Goal: Task Accomplishment & Management: Manage account settings

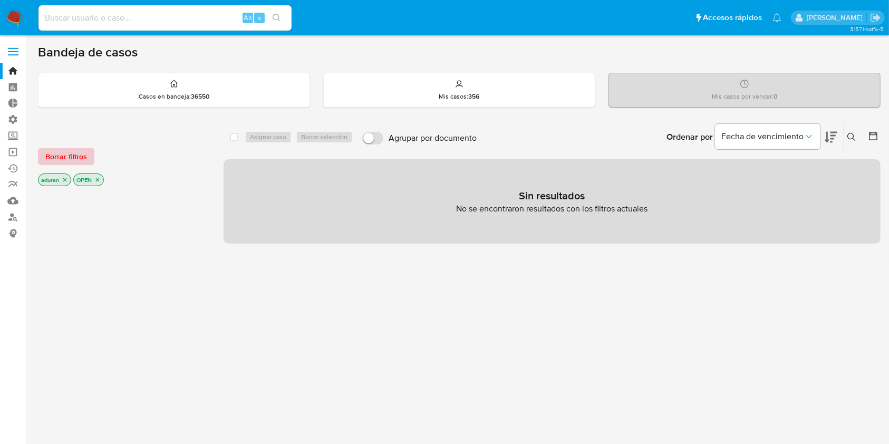
click at [70, 154] on span "Borrar filtros" at bounding box center [66, 156] width 42 height 15
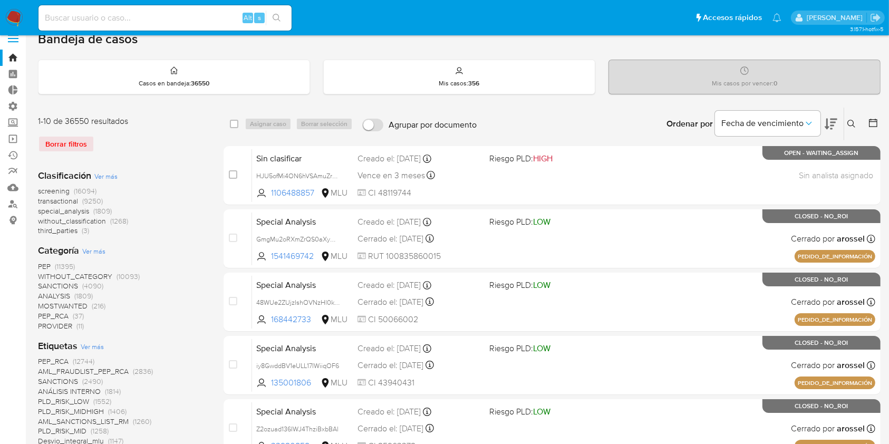
scroll to position [11, 0]
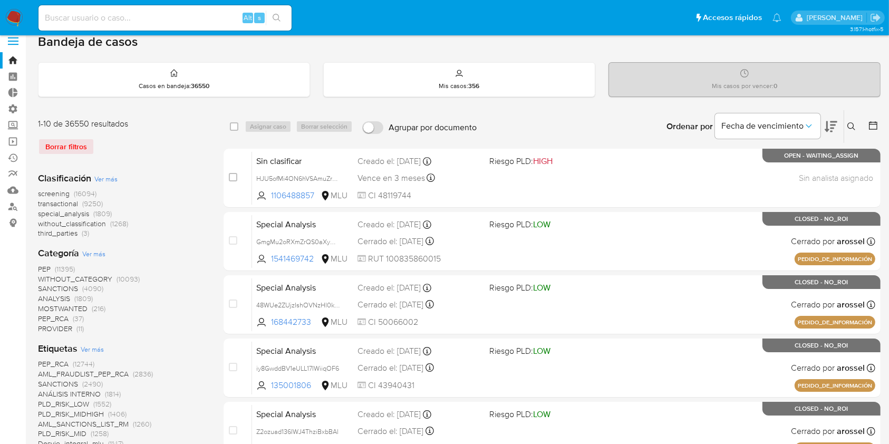
click at [5, 22] on img at bounding box center [14, 18] width 18 height 18
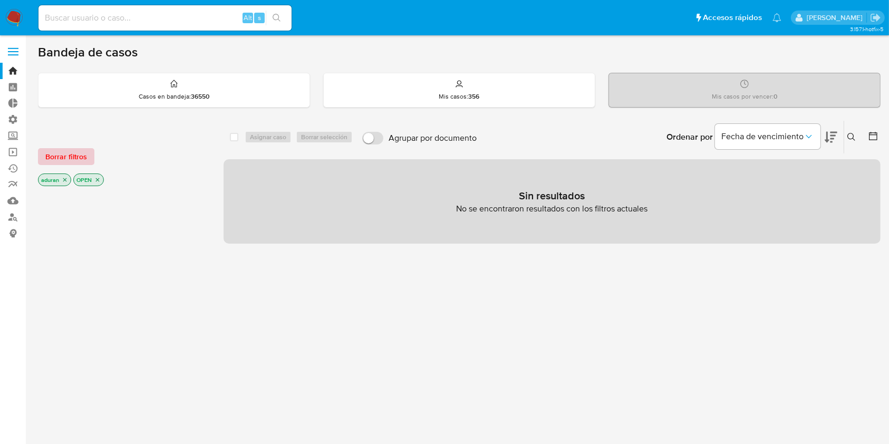
click at [73, 156] on span "Borrar filtros" at bounding box center [66, 156] width 42 height 15
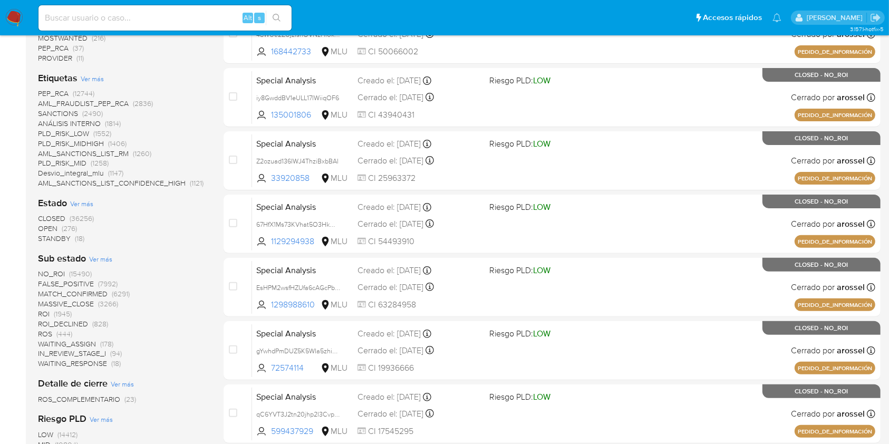
scroll to position [283, 0]
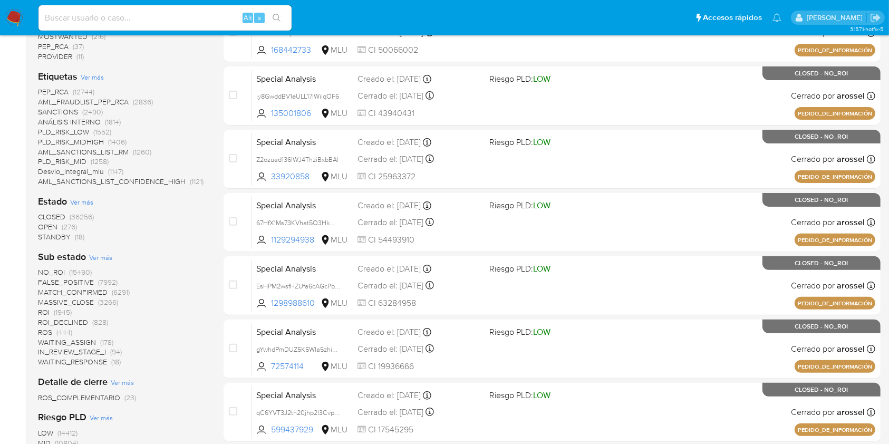
click at [47, 236] on span "STANDBY" at bounding box center [54, 236] width 33 height 11
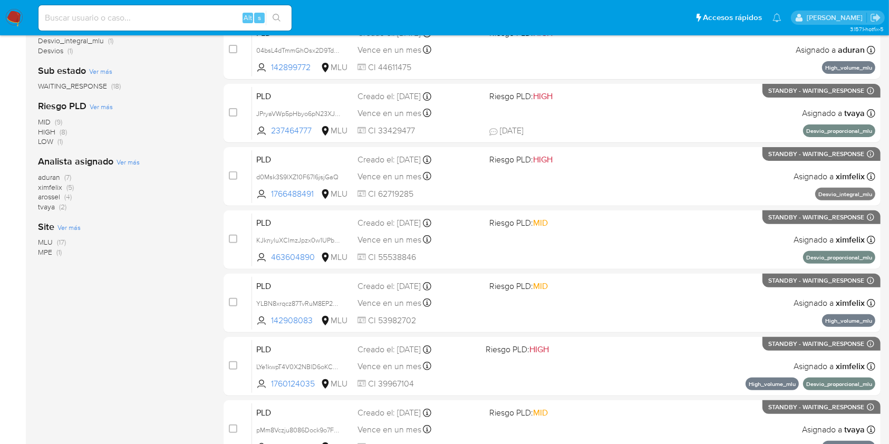
scroll to position [333, 0]
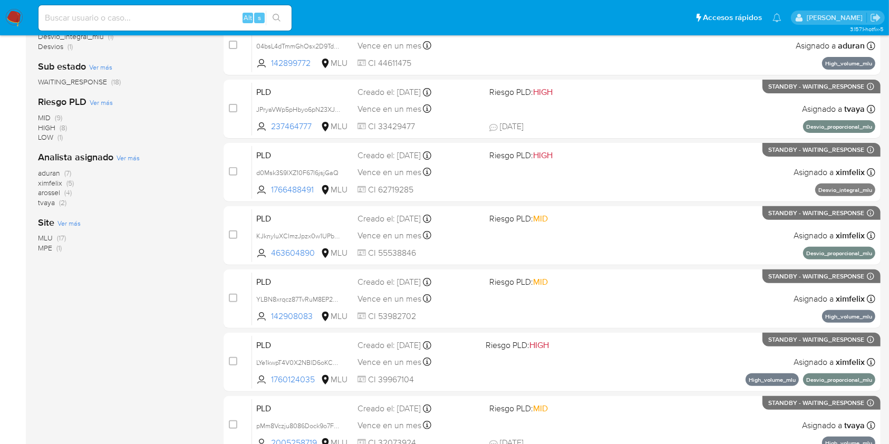
click at [49, 171] on span "aduran" at bounding box center [49, 173] width 22 height 11
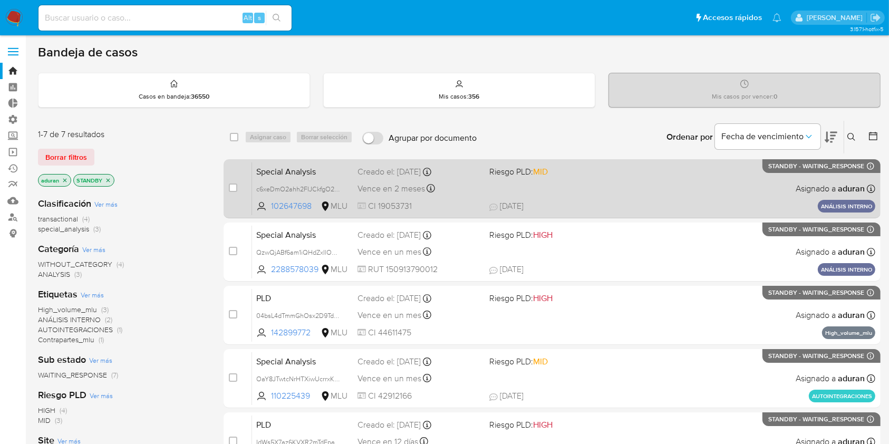
click at [560, 196] on div "Special Analysis c6xeDmO2ahh2FIJCkfgO27Gl 102647698 MLU Riesgo PLD: MID Creado …" at bounding box center [563, 188] width 623 height 53
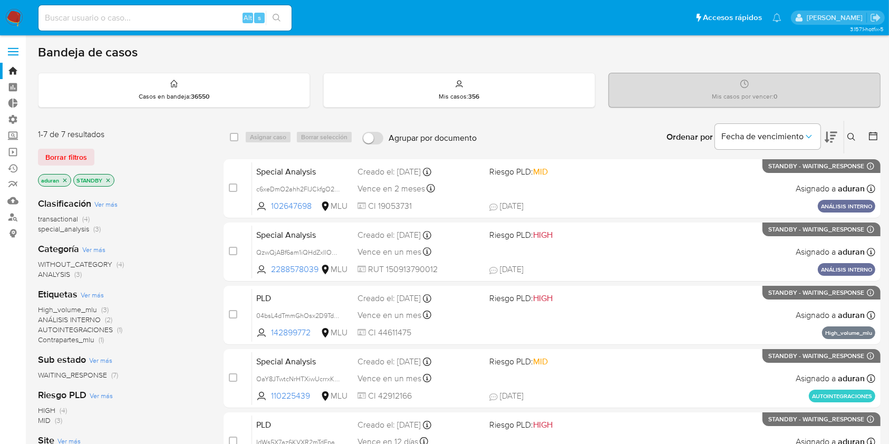
drag, startPoint x: 0, startPoint y: 15, endPoint x: 14, endPoint y: 17, distance: 13.9
click at [14, 17] on nav "Pausado Ver notificaciones Alt s Accesos rápidos Presiona las siguientes teclas…" at bounding box center [444, 17] width 889 height 35
click at [14, 17] on img at bounding box center [14, 18] width 18 height 18
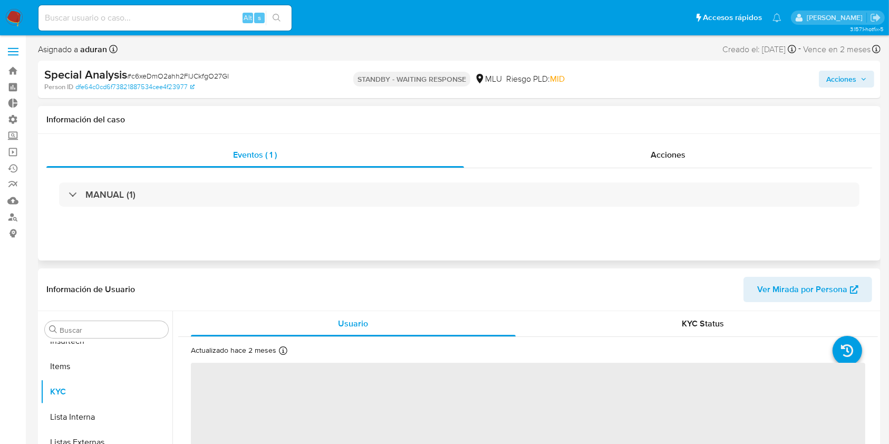
scroll to position [471, 0]
click at [709, 162] on div "Acciones" at bounding box center [668, 154] width 409 height 25
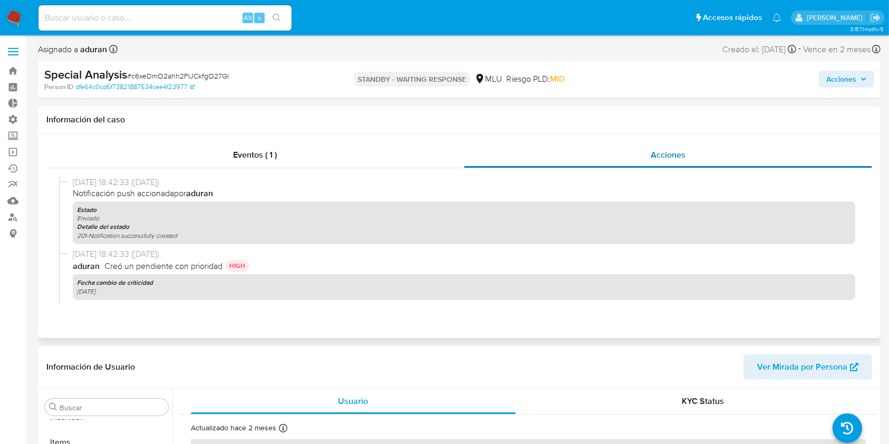
select select "10"
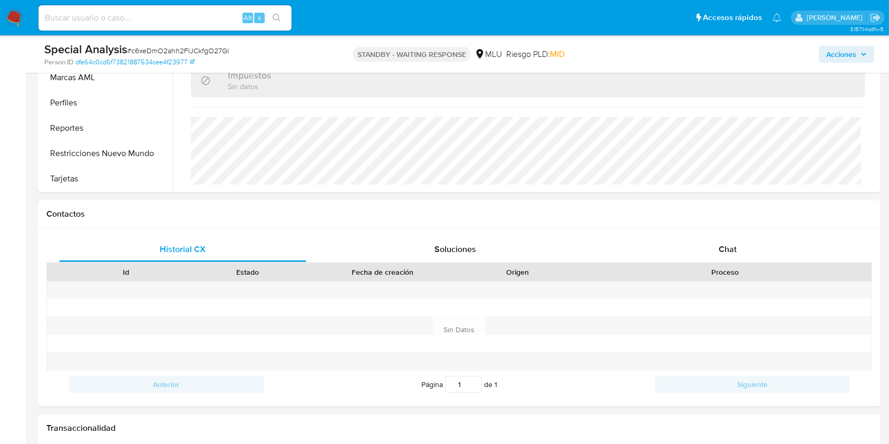
scroll to position [451, 0]
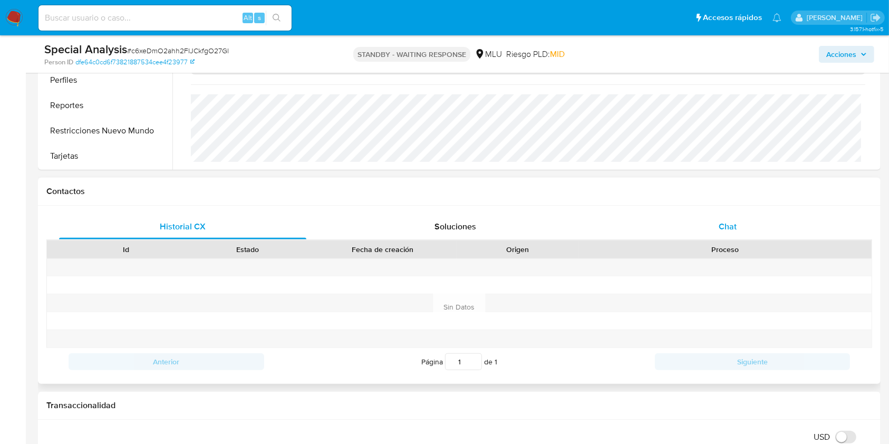
click at [738, 216] on div "Chat" at bounding box center [727, 226] width 247 height 25
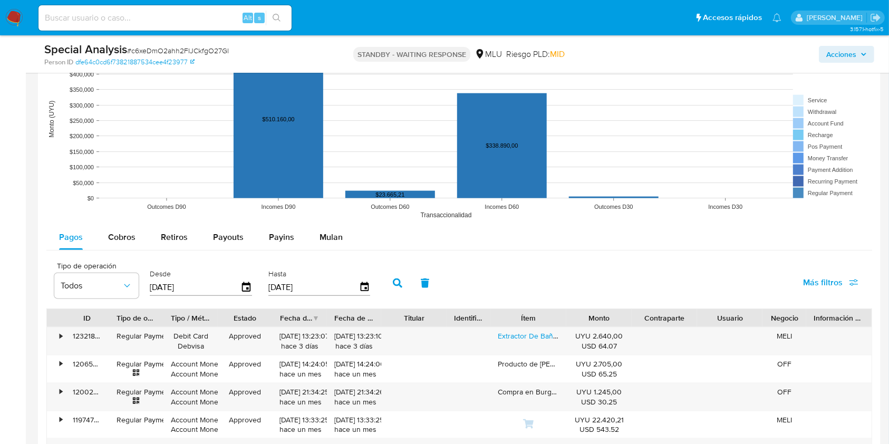
scroll to position [1215, 0]
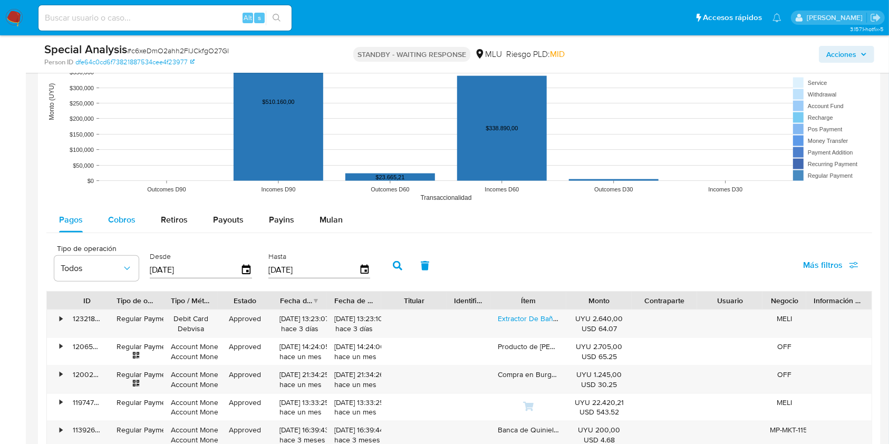
click at [112, 218] on span "Cobros" at bounding box center [121, 220] width 27 height 12
select select "10"
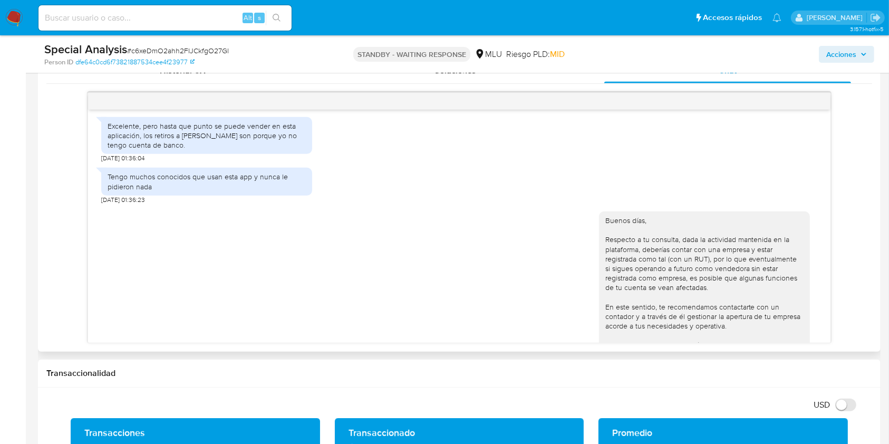
scroll to position [944, 0]
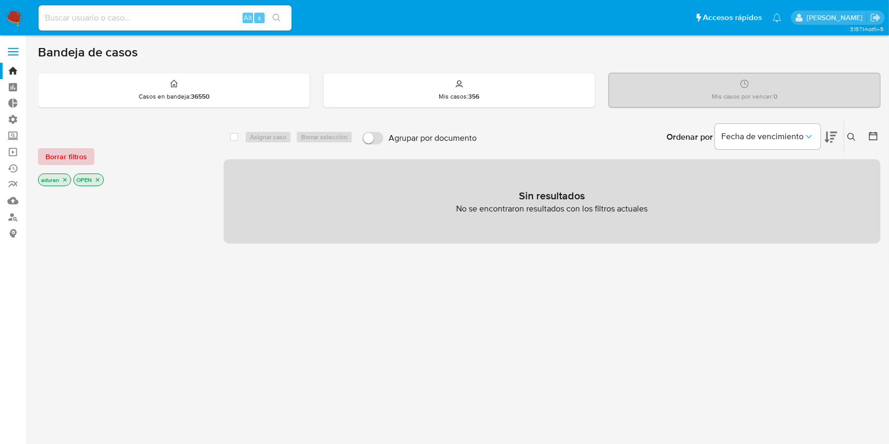
click at [73, 161] on span "Borrar filtros" at bounding box center [66, 156] width 42 height 15
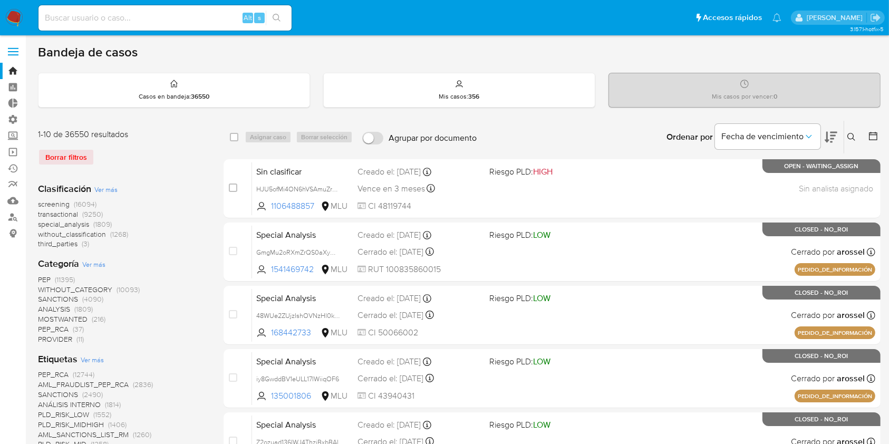
click at [880, 136] on button at bounding box center [874, 137] width 13 height 13
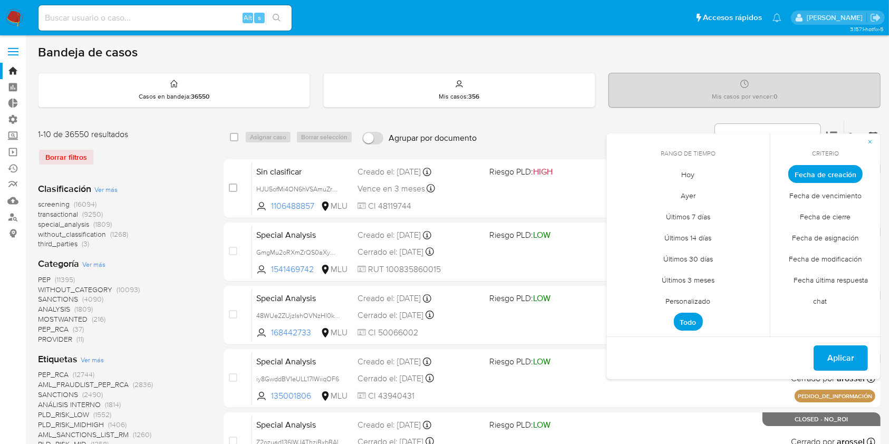
click at [823, 213] on div "Rango de tiempo [DATE] [DATE] lun [DATE] [PERSON_NAME][DATE] mié [DATE] jue [DA…" at bounding box center [743, 256] width 274 height 246
click at [823, 213] on span "Fecha de cierre" at bounding box center [825, 217] width 73 height 22
click at [691, 302] on span "Personalizado" at bounding box center [688, 301] width 67 height 22
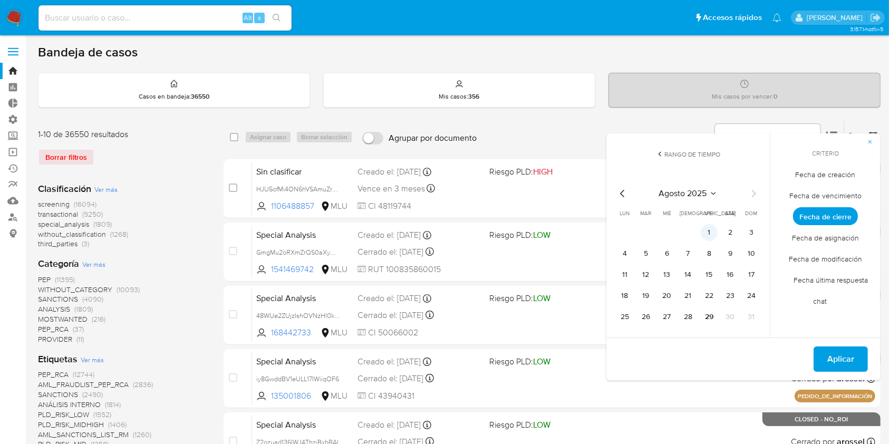
click at [706, 228] on button "1" at bounding box center [709, 232] width 17 height 17
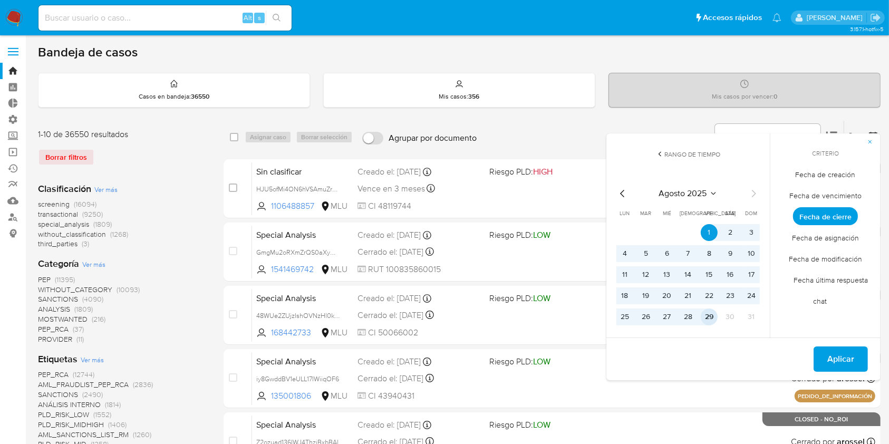
click at [714, 312] on button "29" at bounding box center [709, 316] width 17 height 17
click at [838, 361] on span "Aplicar" at bounding box center [840, 358] width 27 height 23
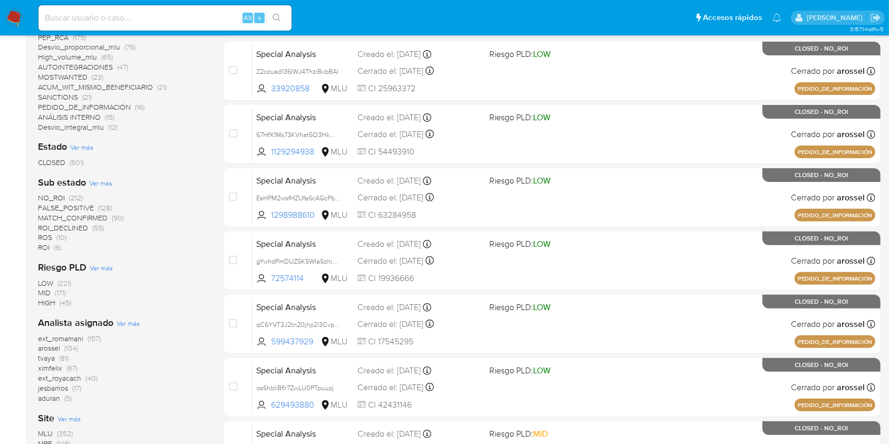
scroll to position [388, 0]
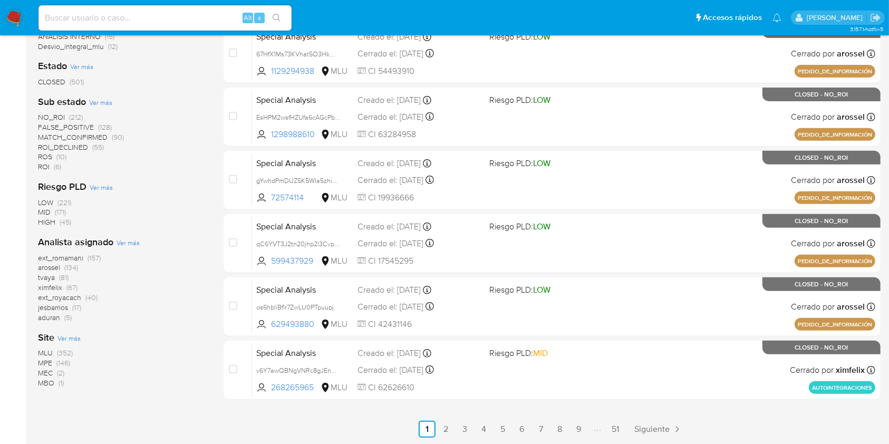
click at [48, 277] on span "tvaya" at bounding box center [46, 277] width 17 height 11
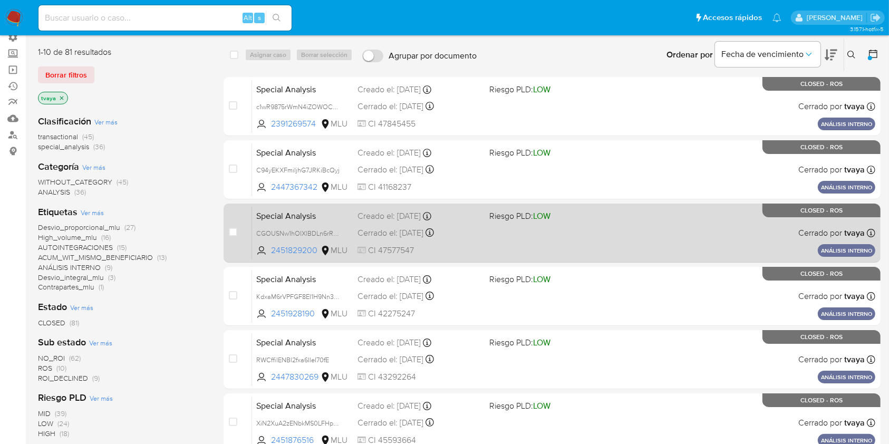
scroll to position [80, 0]
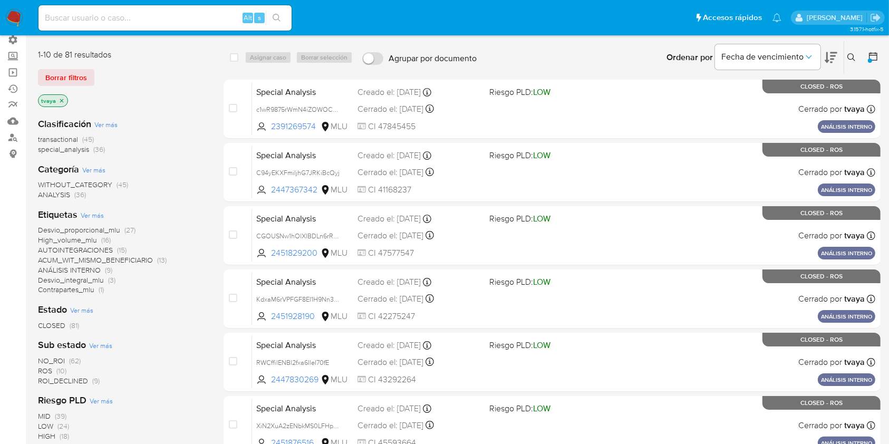
click at [61, 99] on icon "close-filter" at bounding box center [62, 101] width 4 height 4
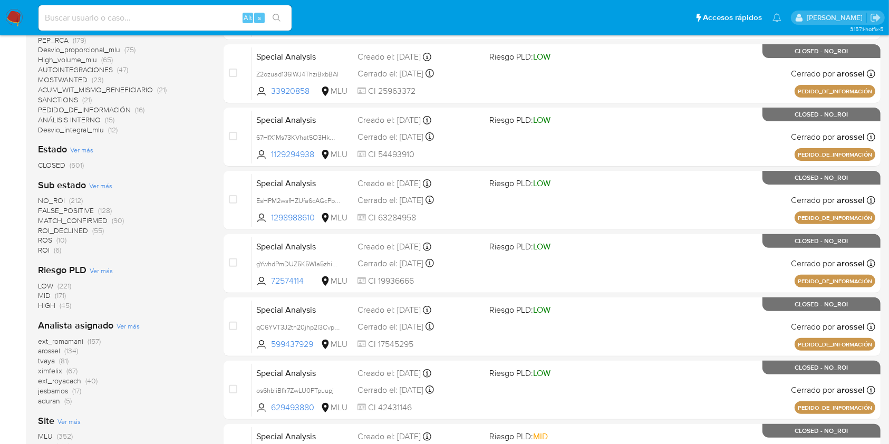
scroll to position [312, 0]
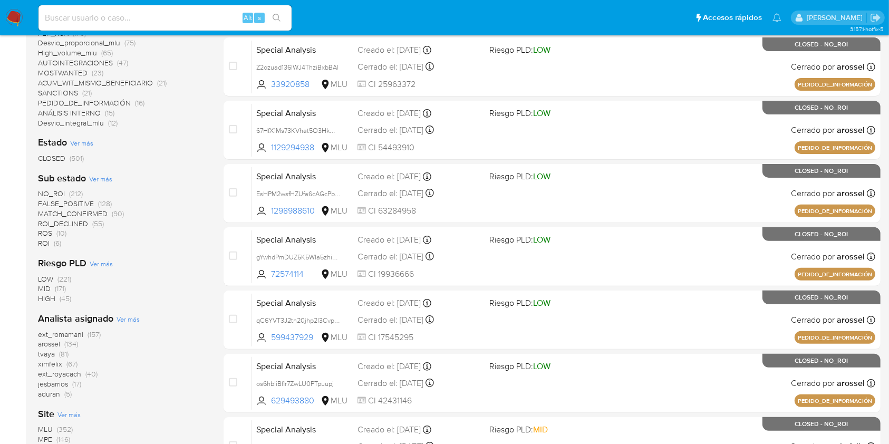
click at [46, 344] on span "arossel" at bounding box center [49, 343] width 22 height 11
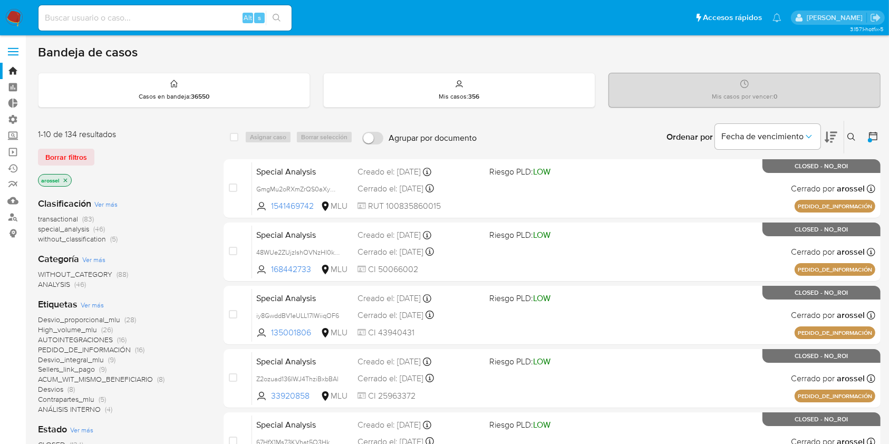
click at [69, 178] on p "arossel" at bounding box center [54, 180] width 33 height 12
click at [67, 179] on icon "close-filter" at bounding box center [65, 180] width 6 height 6
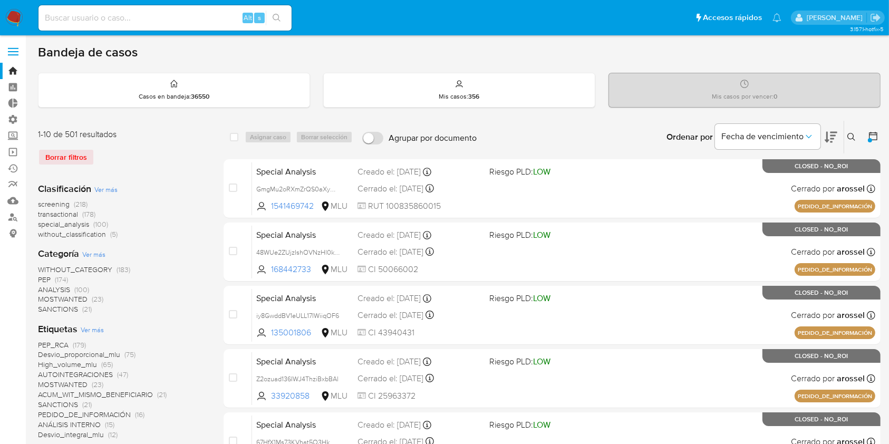
scroll to position [388, 0]
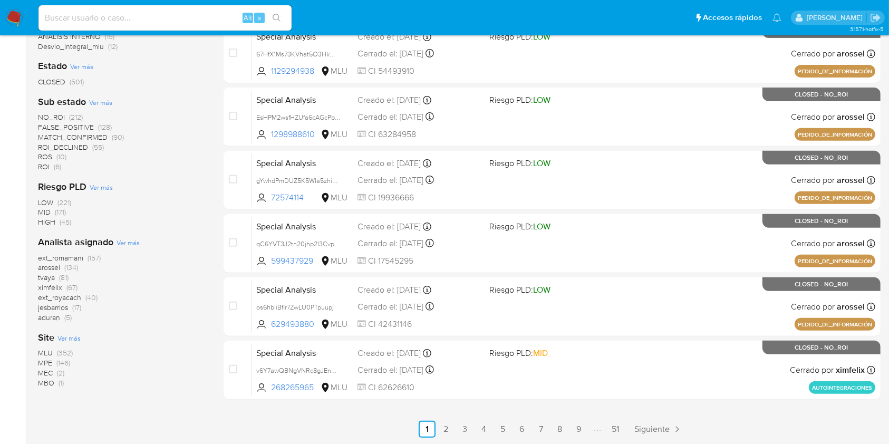
click at [53, 289] on span "ximfelix" at bounding box center [50, 287] width 24 height 11
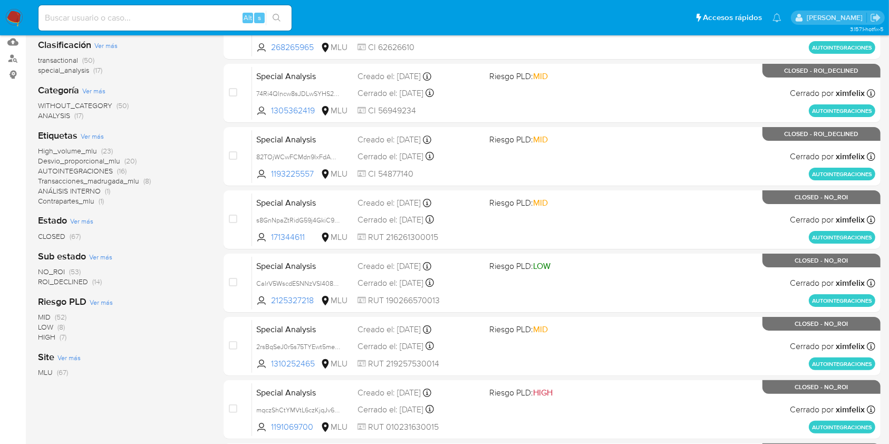
scroll to position [160, 0]
